Goal: Task Accomplishment & Management: Use online tool/utility

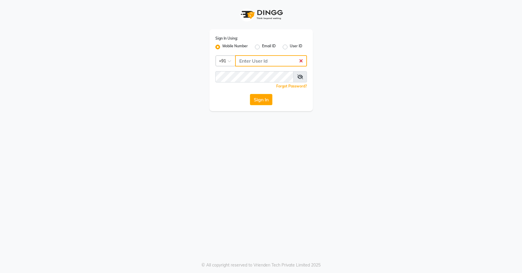
type input "7659868686"
click at [261, 98] on button "Sign In" at bounding box center [261, 99] width 22 height 11
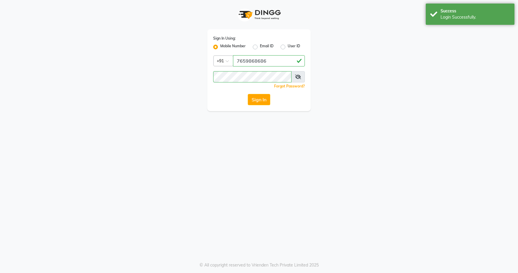
select select "service"
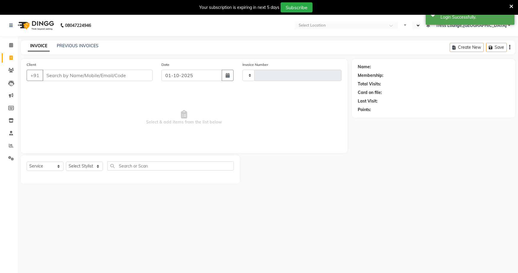
select select "en"
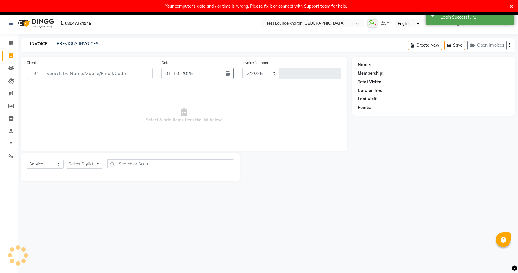
select select "7078"
type input "2999"
click at [90, 45] on link "PREVIOUS INVOICES" at bounding box center [78, 43] width 42 height 5
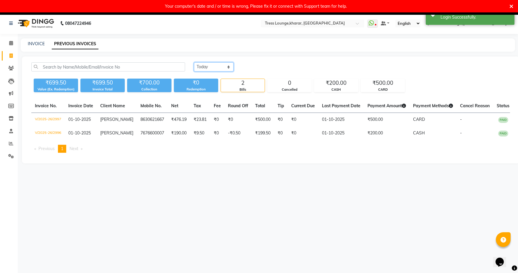
select select "range"
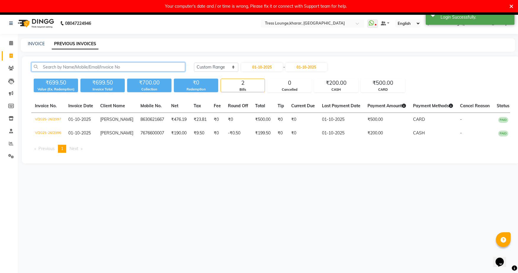
click at [154, 66] on input "text" at bounding box center [108, 66] width 154 height 9
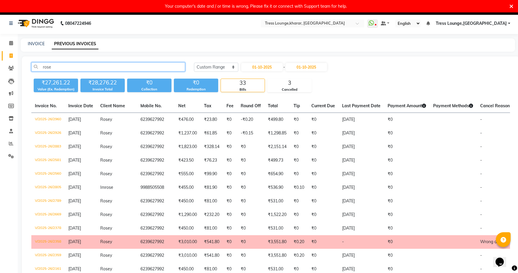
type input "rosey"
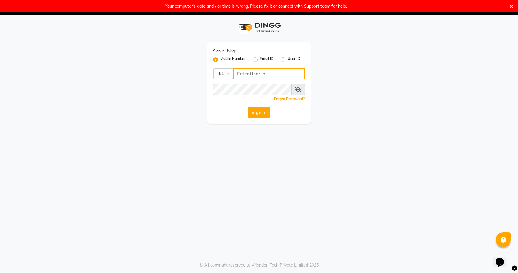
type input "7659868686"
click at [259, 114] on button "Sign In" at bounding box center [259, 112] width 22 height 11
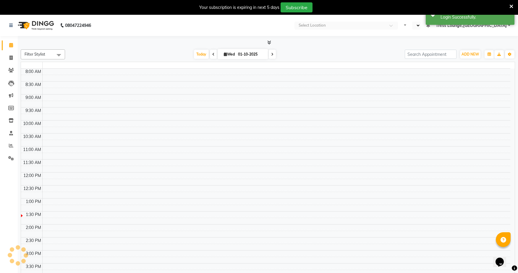
select select "en"
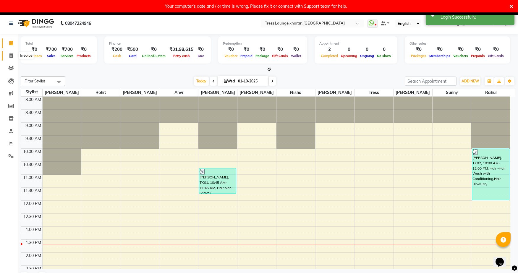
click at [13, 57] on icon at bounding box center [10, 55] width 3 height 4
select select "7078"
select select "service"
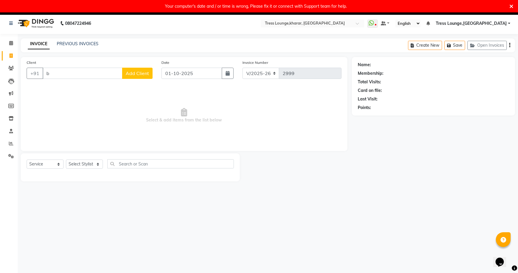
type input "b"
click at [512, 5] on icon at bounding box center [511, 6] width 4 height 5
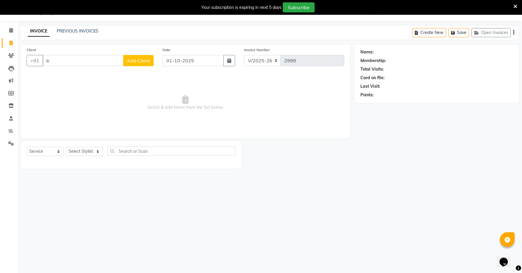
click at [418, 62] on app-home "08047224946 Select Location × [GEOGRAPHIC_DATA],kharar, Kharar WhatsApp Status …" at bounding box center [261, 89] width 522 height 178
